Goal: Information Seeking & Learning: Learn about a topic

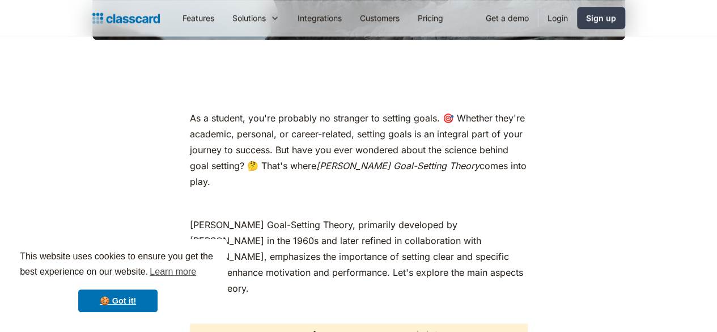
scroll to position [680, 0]
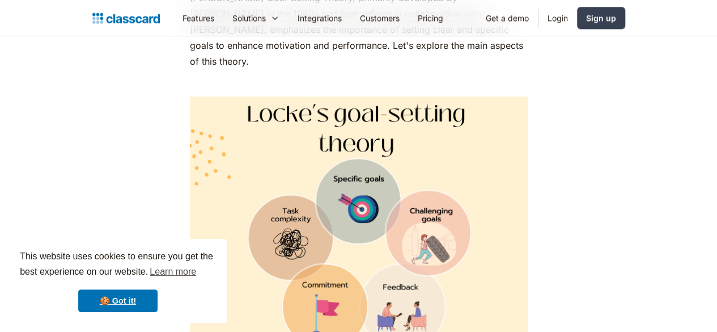
drag, startPoint x: 345, startPoint y: 187, endPoint x: 374, endPoint y: 126, distance: 66.9
click at [376, 130] on img at bounding box center [359, 237] width 338 height 282
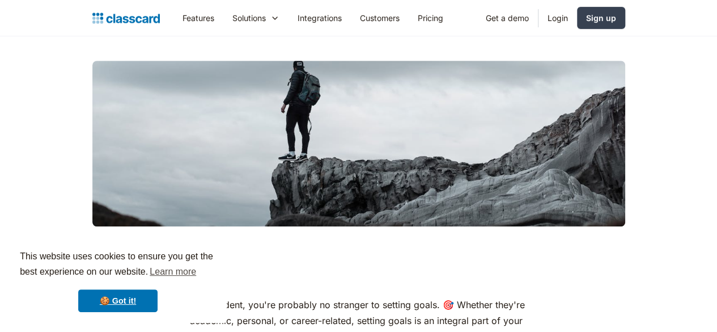
scroll to position [0, 0]
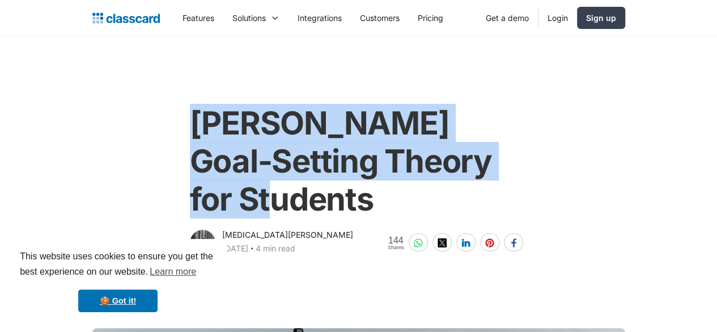
drag, startPoint x: 184, startPoint y: 124, endPoint x: 454, endPoint y: 158, distance: 271.4
click at [491, 171] on h1 "[PERSON_NAME] Goal-Setting Theory for Students" at bounding box center [359, 161] width 338 height 115
copy h1 "[PERSON_NAME] Goal-Setting Theory for Students"
drag, startPoint x: 215, startPoint y: 197, endPoint x: 287, endPoint y: 195, distance: 71.4
click at [287, 228] on div "[MEDICAL_DATA][PERSON_NAME] [DATE] ‧ 4 min read" at bounding box center [287, 242] width 131 height 29
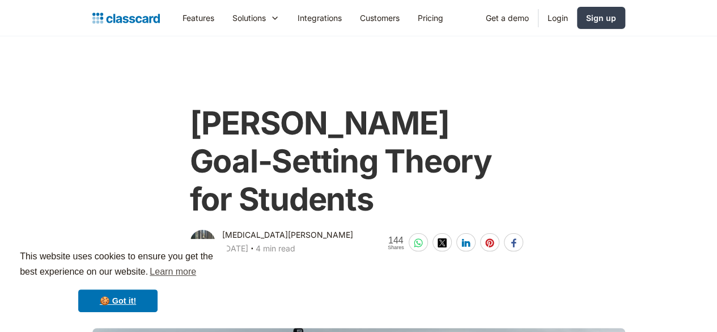
click at [289, 228] on div "[MEDICAL_DATA][PERSON_NAME] [DATE] ‧ 4 min read" at bounding box center [287, 242] width 131 height 29
drag, startPoint x: 278, startPoint y: 198, endPoint x: 214, endPoint y: 194, distance: 63.6
click at [222, 228] on div "[MEDICAL_DATA][PERSON_NAME]" at bounding box center [287, 235] width 131 height 14
copy div "[MEDICAL_DATA][PERSON_NAME]"
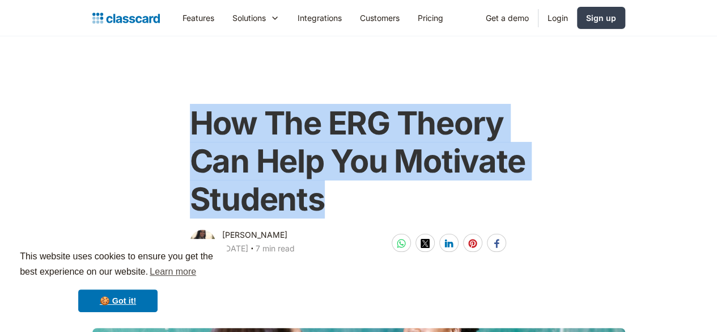
drag, startPoint x: 184, startPoint y: 117, endPoint x: 338, endPoint y: 198, distance: 173.4
click at [338, 198] on h1 "How The ERG Theory Can Help You Motivate Students" at bounding box center [359, 161] width 338 height 115
copy h1 "How The ERG Theory Can Help You Motivate Students"
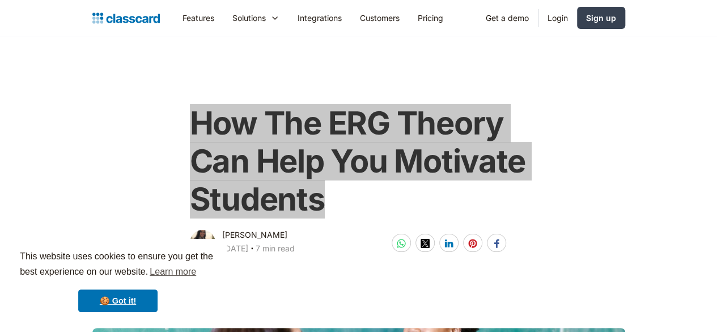
scroll to position [57, 0]
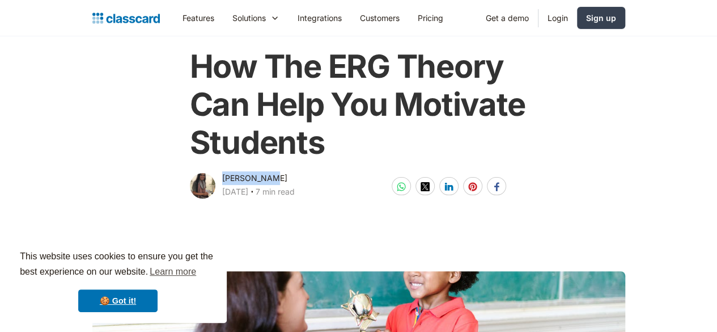
drag, startPoint x: 215, startPoint y: 175, endPoint x: 268, endPoint y: 175, distance: 52.7
click at [268, 175] on div "Dhwani Shah June 4, 2025 ‧ 7 min read" at bounding box center [258, 185] width 73 height 29
copy div "[PERSON_NAME]"
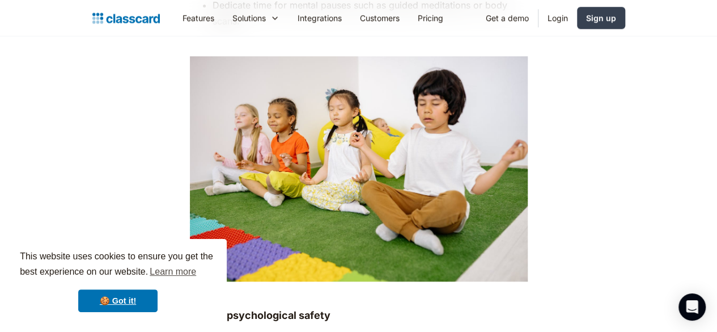
scroll to position [2324, 0]
